Goal: Check status

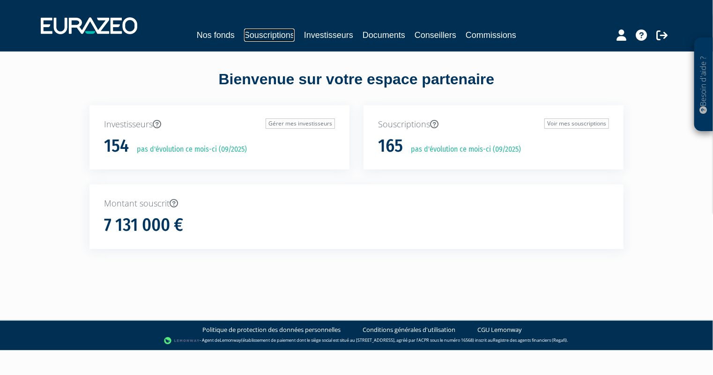
click at [265, 37] on link "Souscriptions" at bounding box center [269, 35] width 51 height 13
click at [262, 33] on link "Souscriptions" at bounding box center [269, 35] width 51 height 13
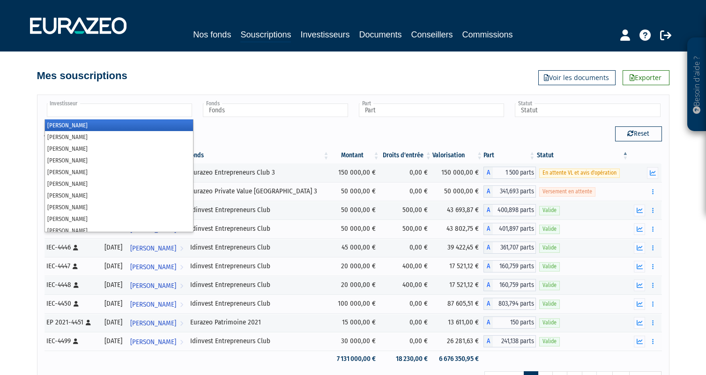
click at [143, 111] on input "text" at bounding box center [119, 110] width 145 height 14
paste input "DALLET"
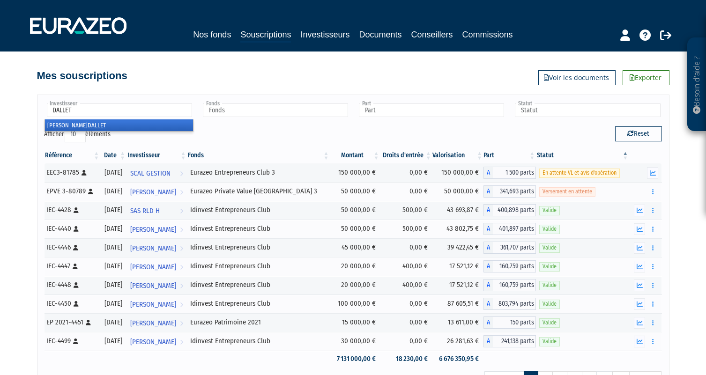
type input "DALLET"
click at [112, 124] on li "Guillaume DALLET" at bounding box center [119, 125] width 148 height 12
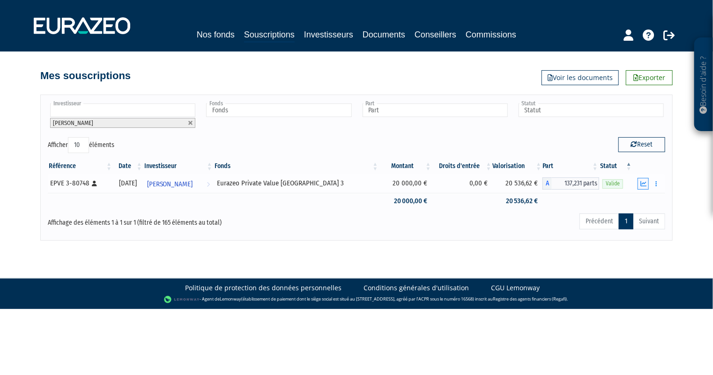
click at [640, 182] on icon "button" at bounding box center [643, 184] width 6 height 6
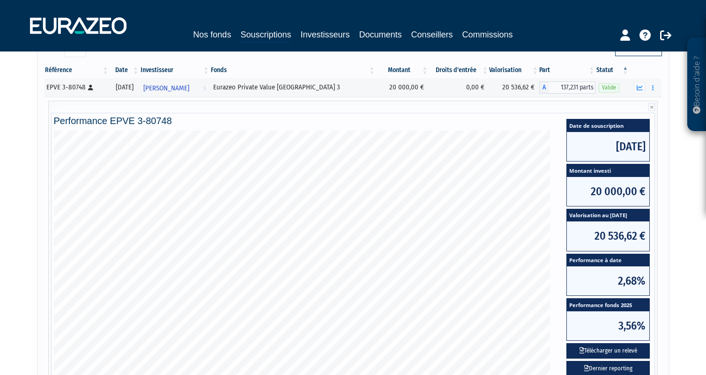
scroll to position [140, 0]
